Goal: Task Accomplishment & Management: Manage account settings

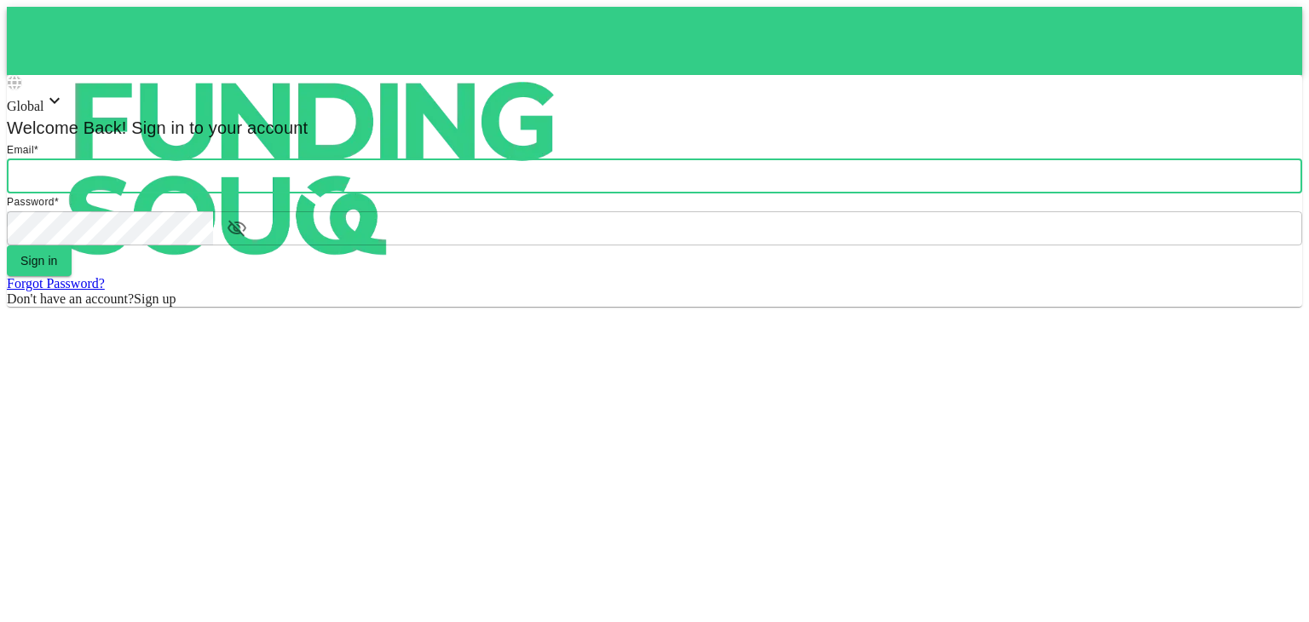
click at [590, 193] on input "email" at bounding box center [654, 176] width 1295 height 34
type input "[PERSON_NAME][EMAIL_ADDRESS][DOMAIN_NAME]"
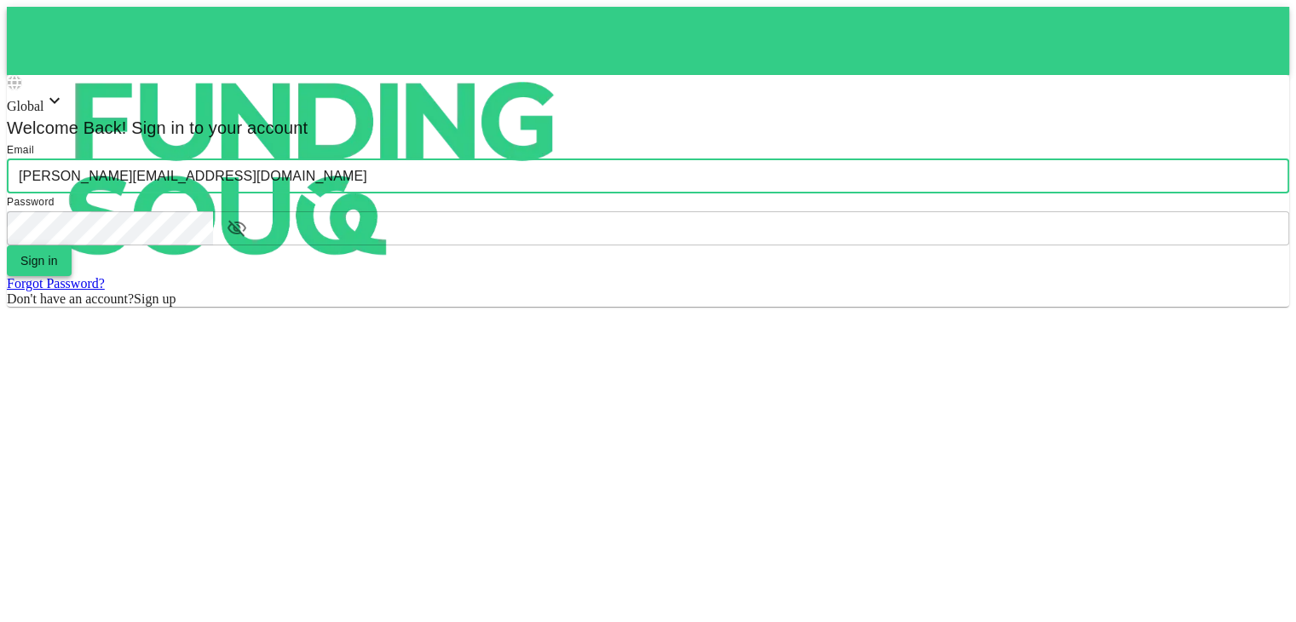
click at [72, 276] on button "Sign in" at bounding box center [39, 260] width 65 height 31
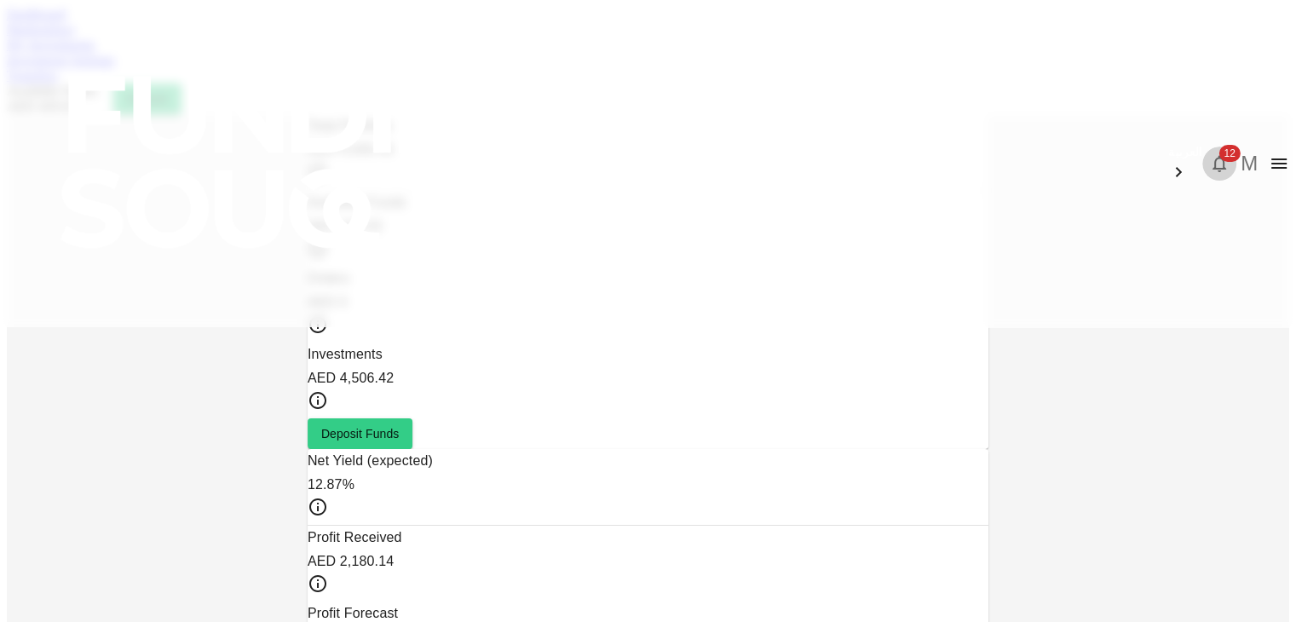
click at [1209, 153] on icon "button" at bounding box center [1219, 163] width 20 height 20
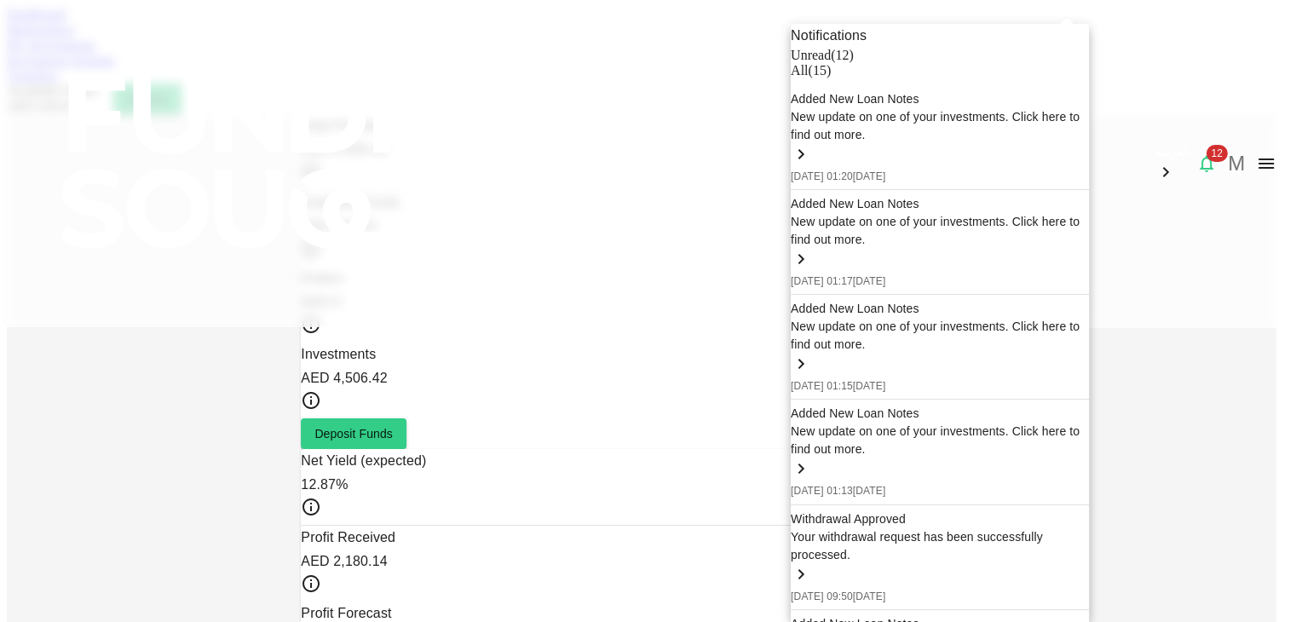
click at [1213, 231] on div at bounding box center [648, 311] width 1296 height 622
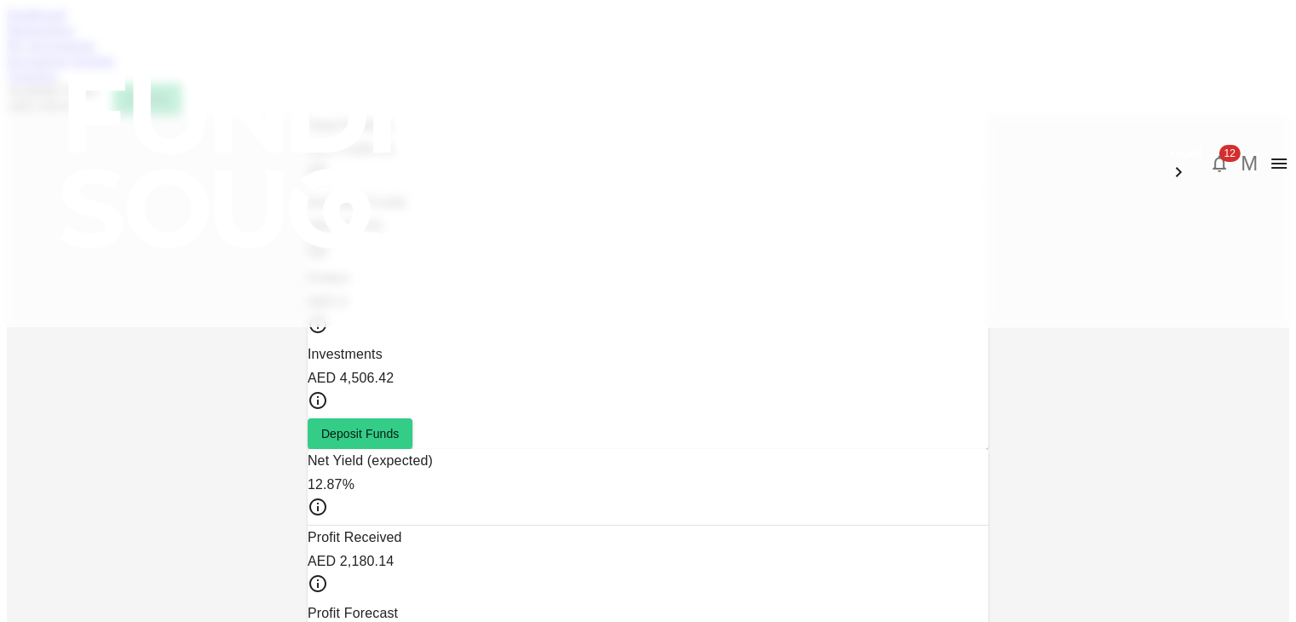
click at [75, 37] on link "Marketplace" at bounding box center [41, 29] width 68 height 14
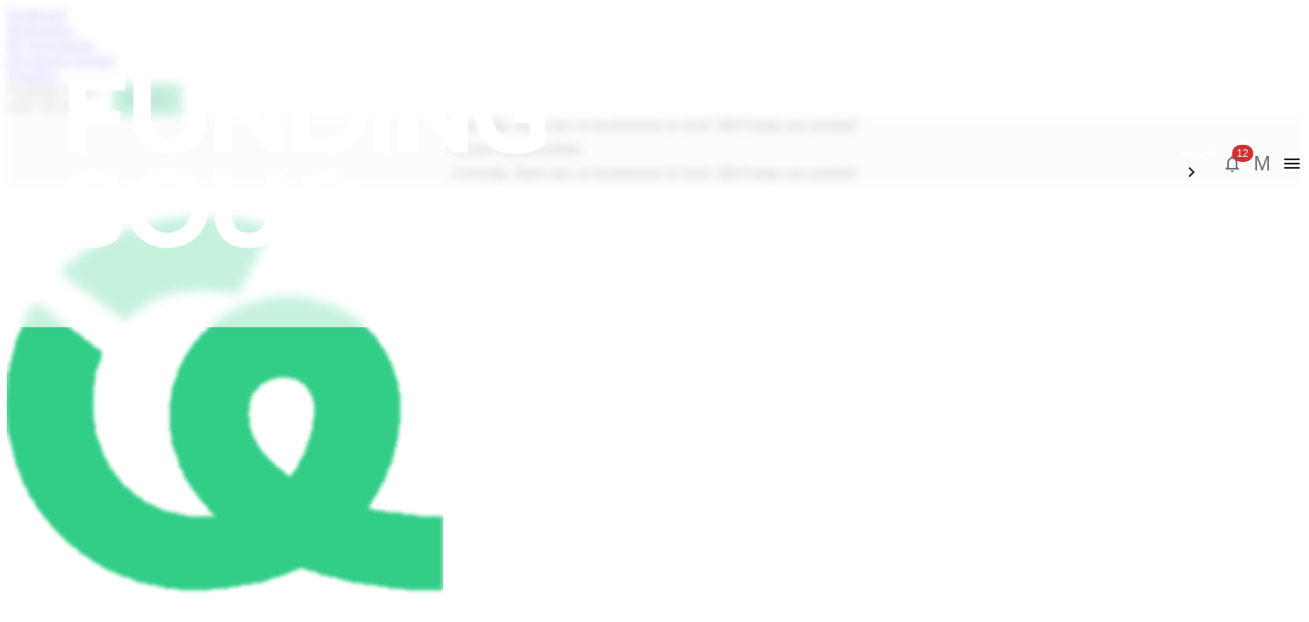
click at [95, 52] on link "My Investments" at bounding box center [51, 45] width 89 height 14
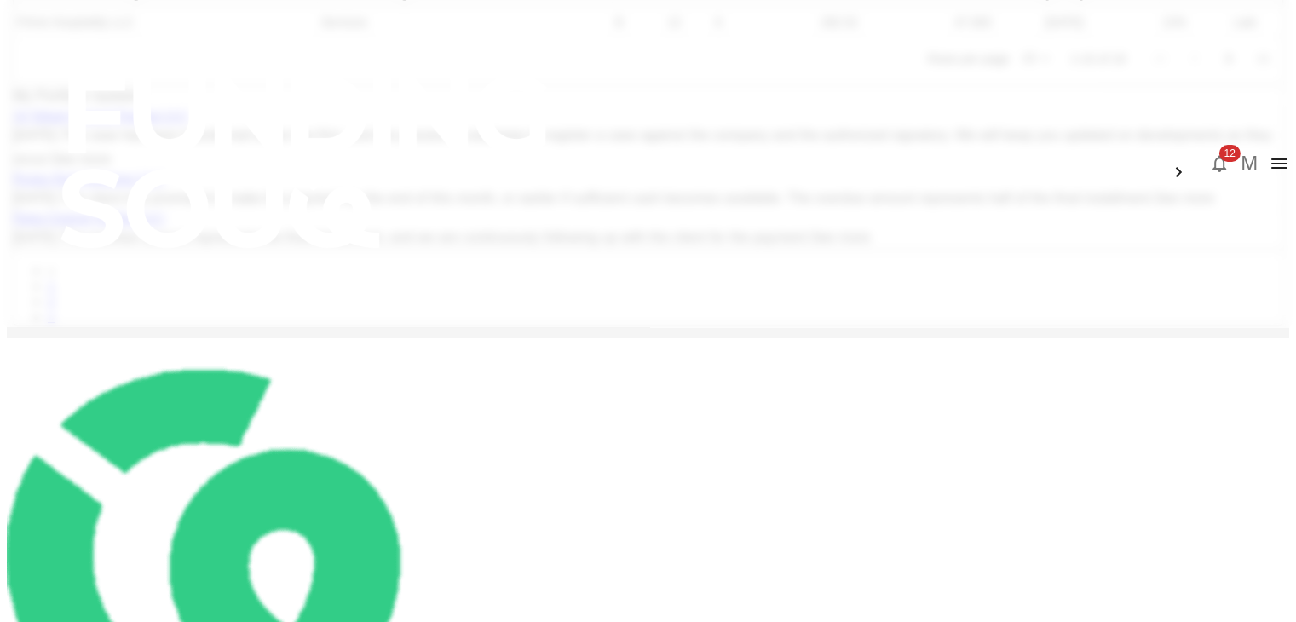
scroll to position [478, 0]
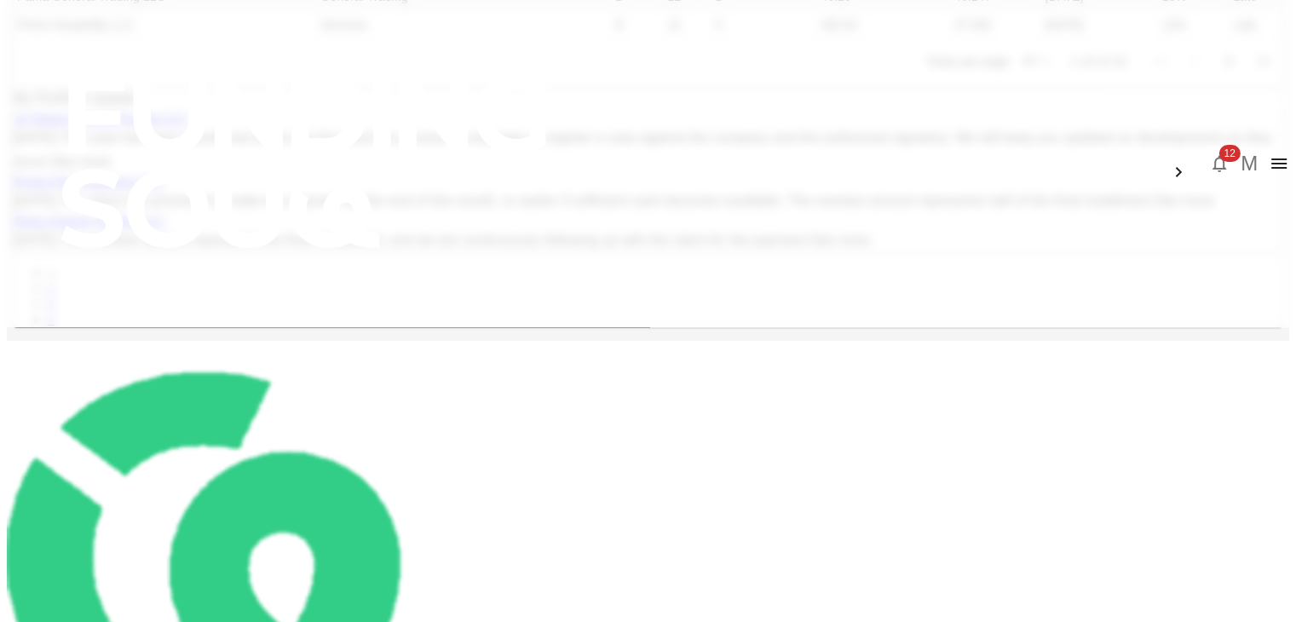
click at [870, 330] on body "العربية 12 M Dashboard Marketplace My Investments Investment Settings Transfers…" at bounding box center [648, 218] width 1283 height 1378
click at [863, 388] on li "25" at bounding box center [876, 389] width 50 height 31
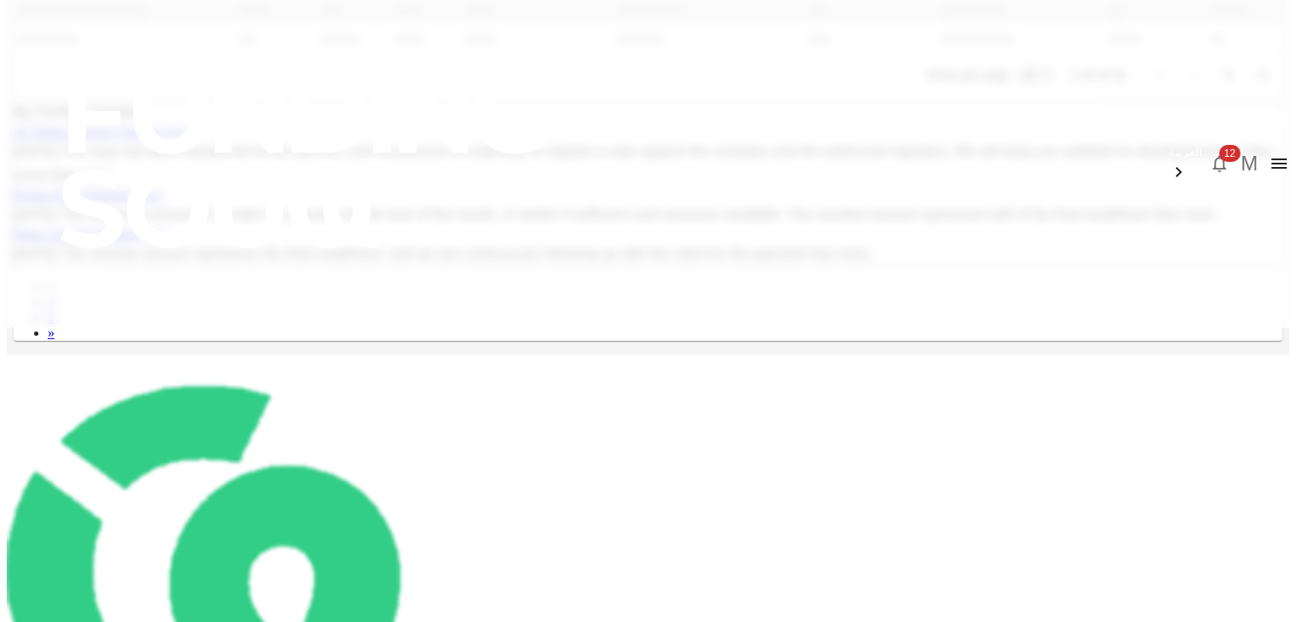
type input "25"
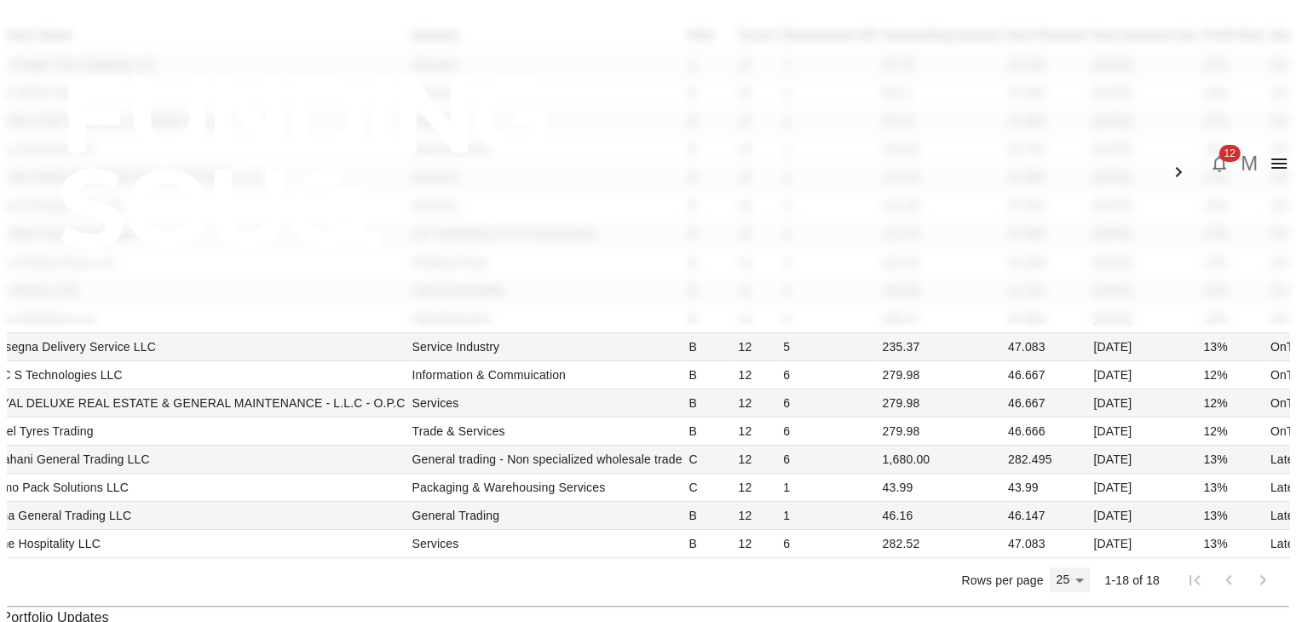
scroll to position [165, 0]
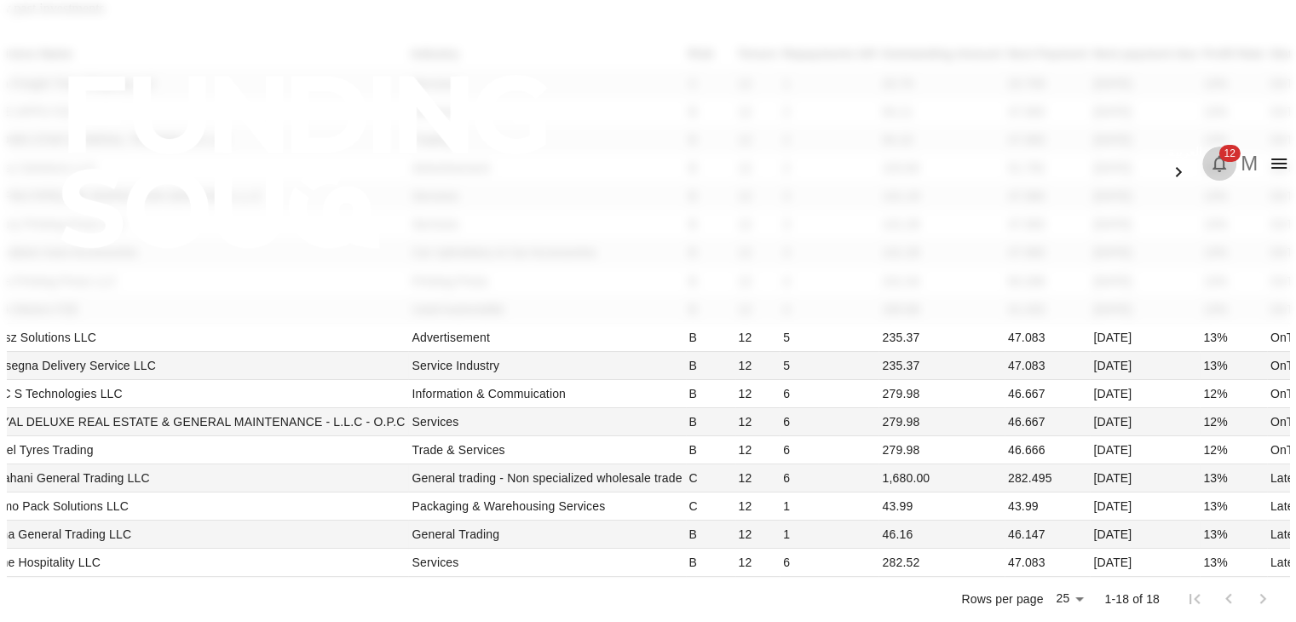
click at [1203, 147] on button "12" at bounding box center [1220, 164] width 34 height 34
